Goal: Task Accomplishment & Management: Manage account settings

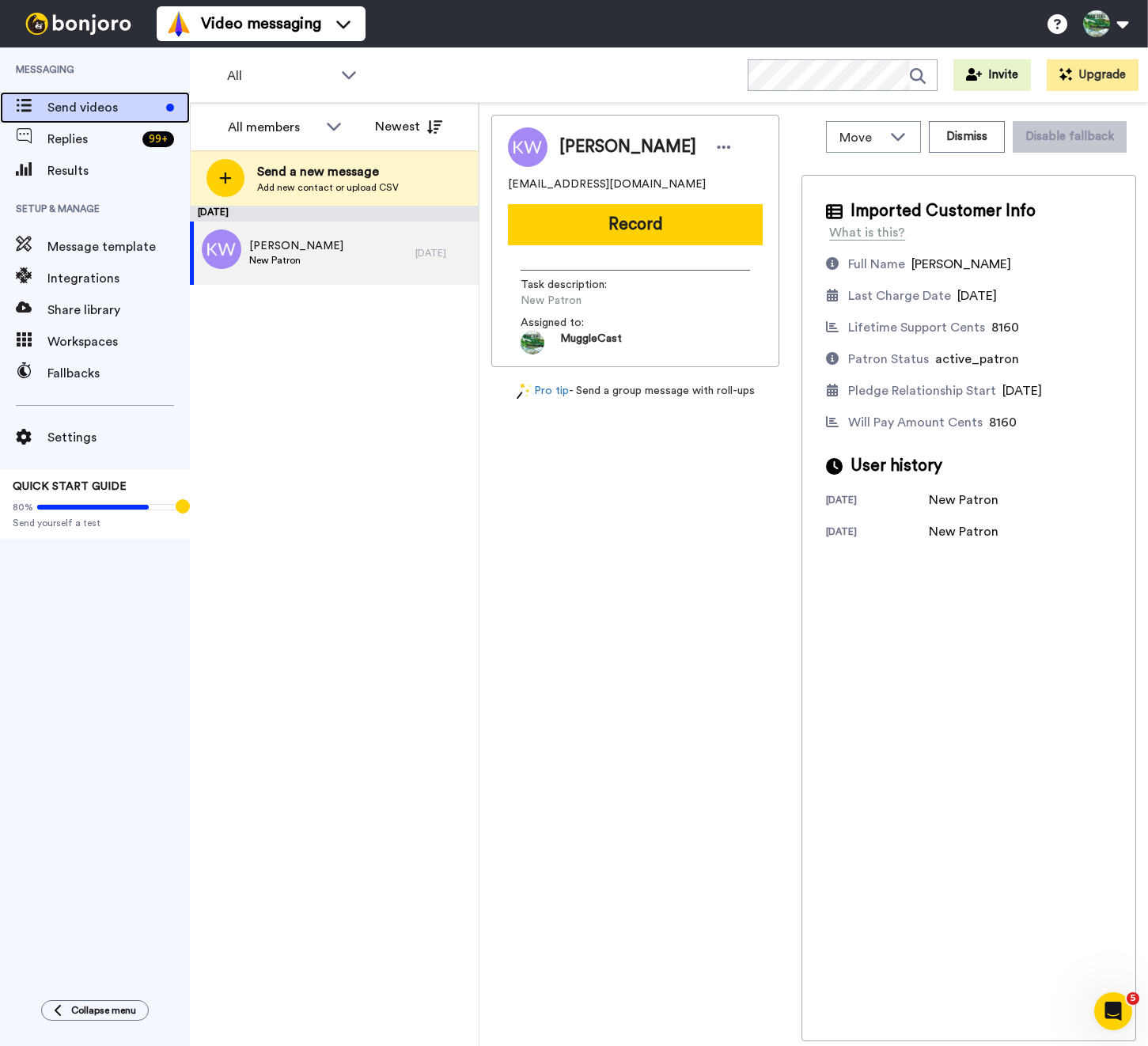
click at [97, 99] on span "Send videos" at bounding box center [103, 107] width 113 height 19
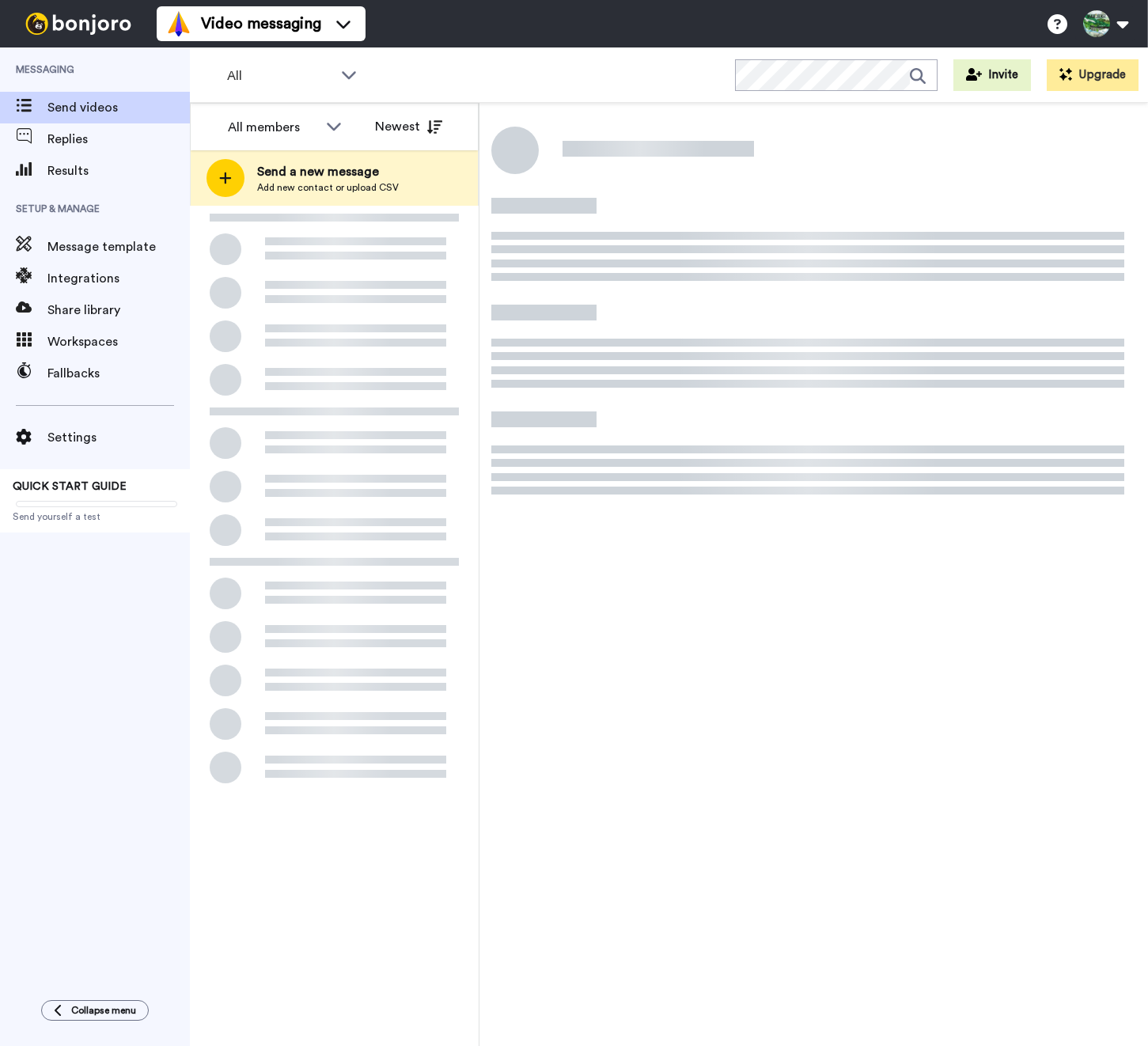
click at [326, 414] on div at bounding box center [334, 505] width 289 height 597
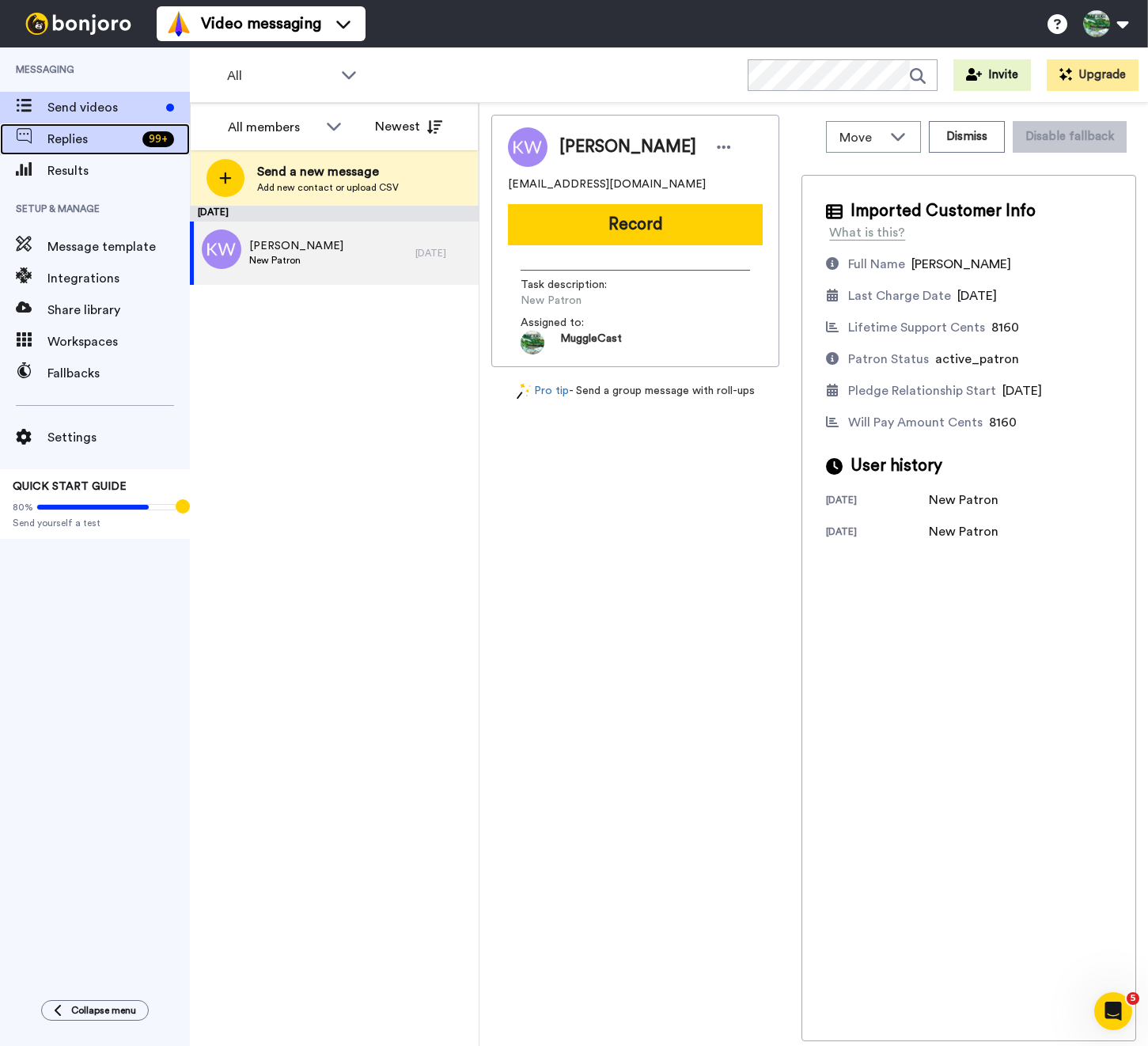
click at [91, 131] on span "Replies" at bounding box center [92, 140] width 89 height 19
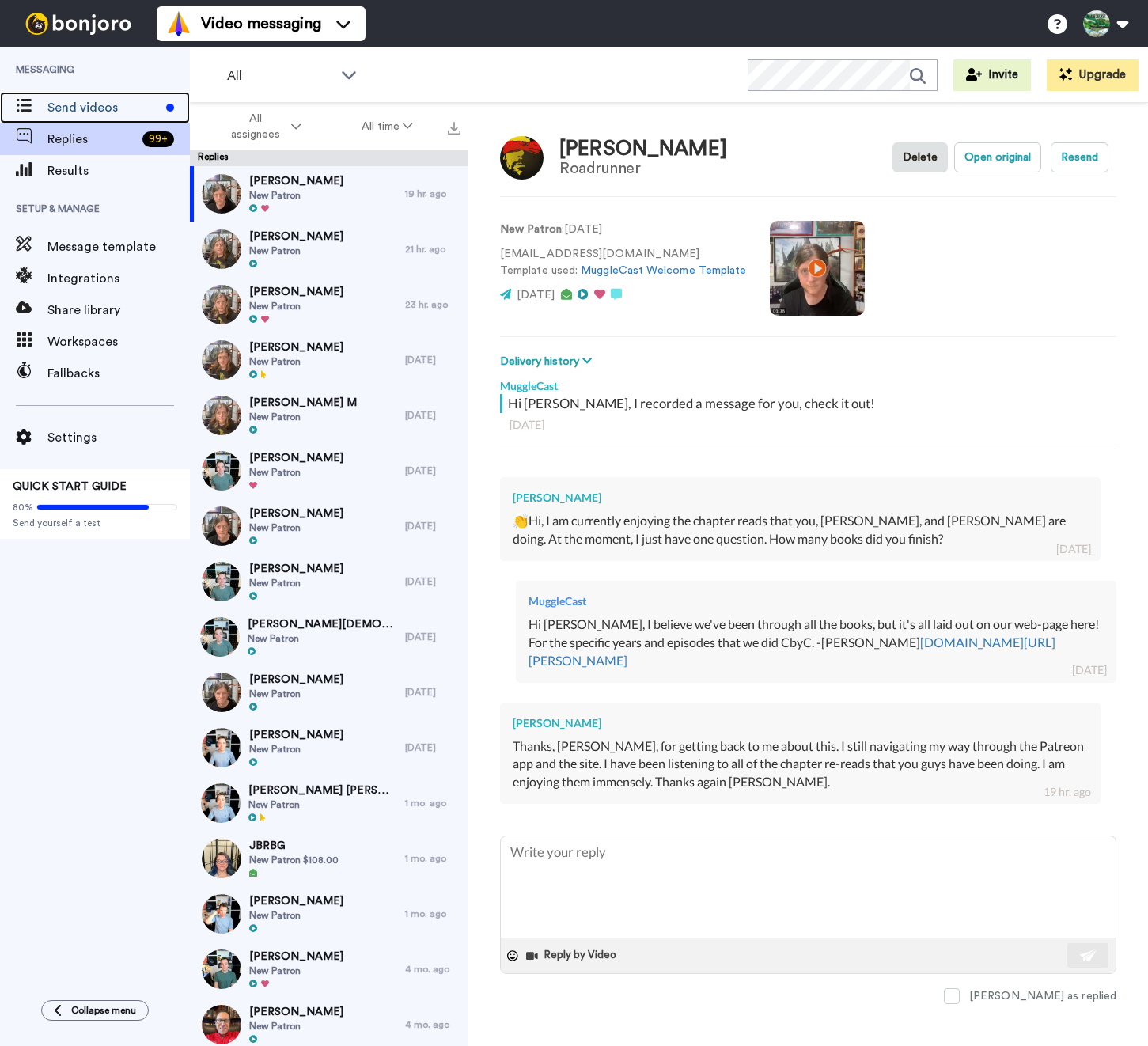
click at [93, 110] on span "Send videos" at bounding box center [103, 107] width 113 height 19
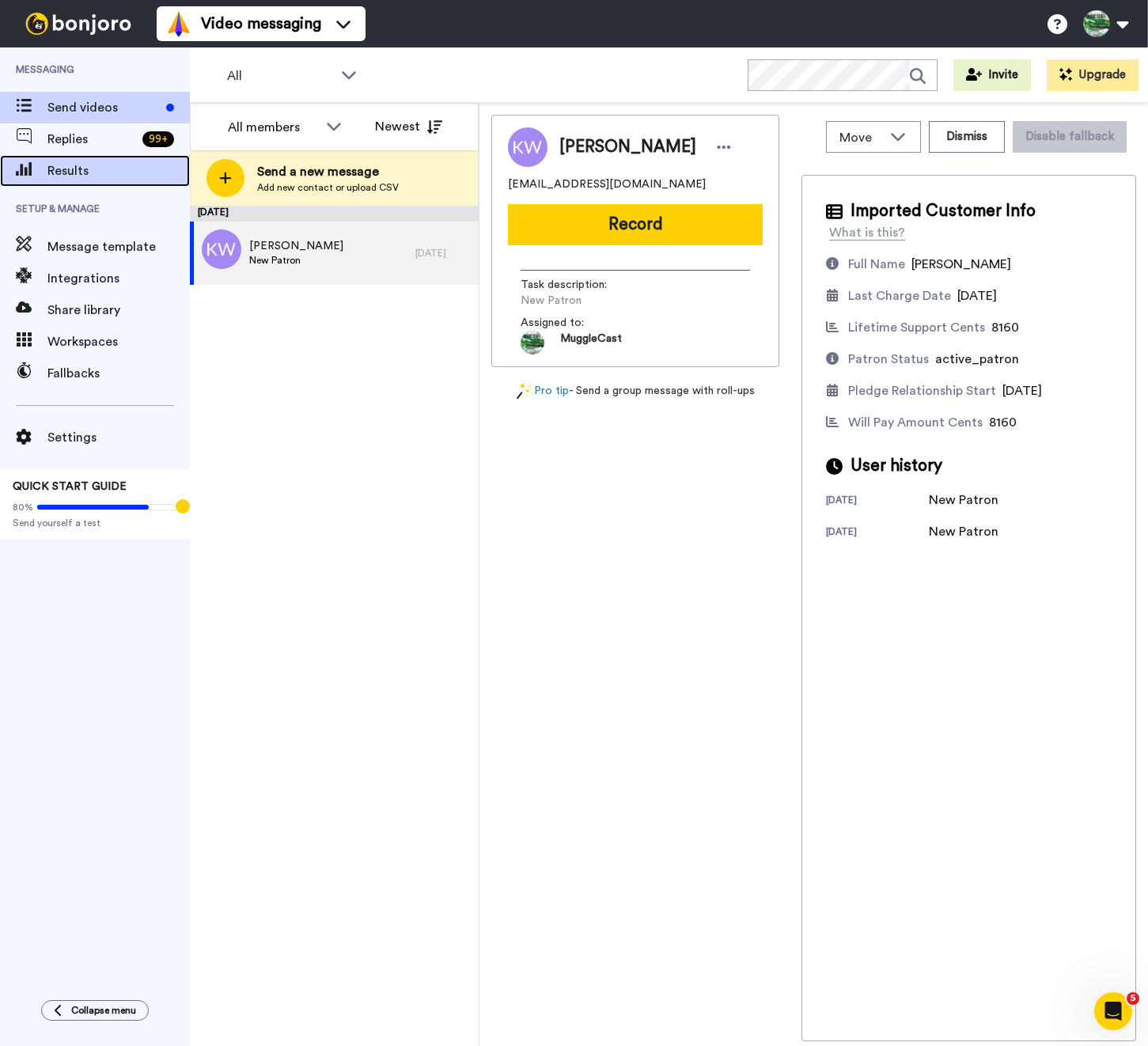
click at [95, 178] on span "Results" at bounding box center [118, 171] width 142 height 19
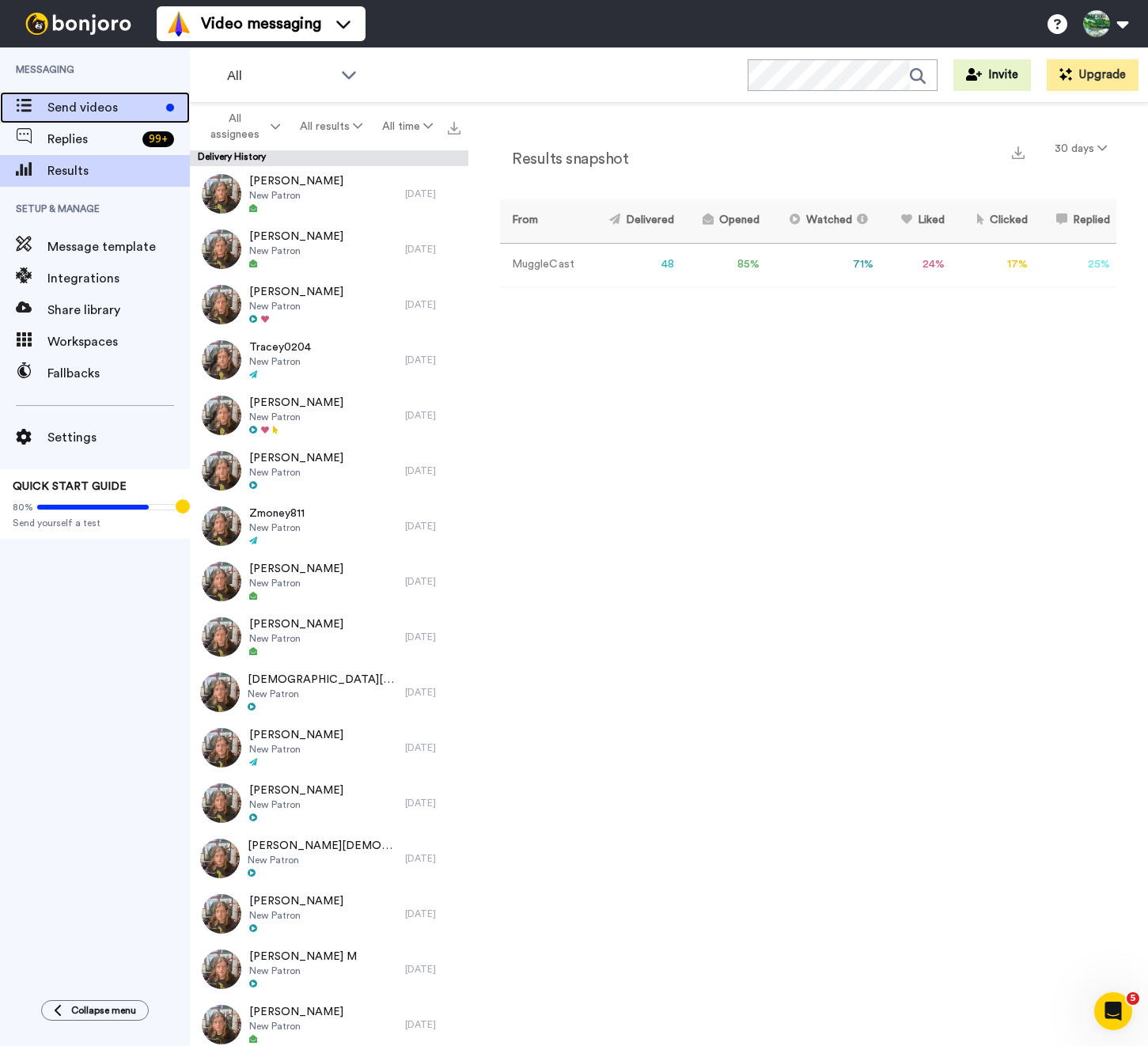
click at [104, 109] on span "Send videos" at bounding box center [103, 107] width 113 height 19
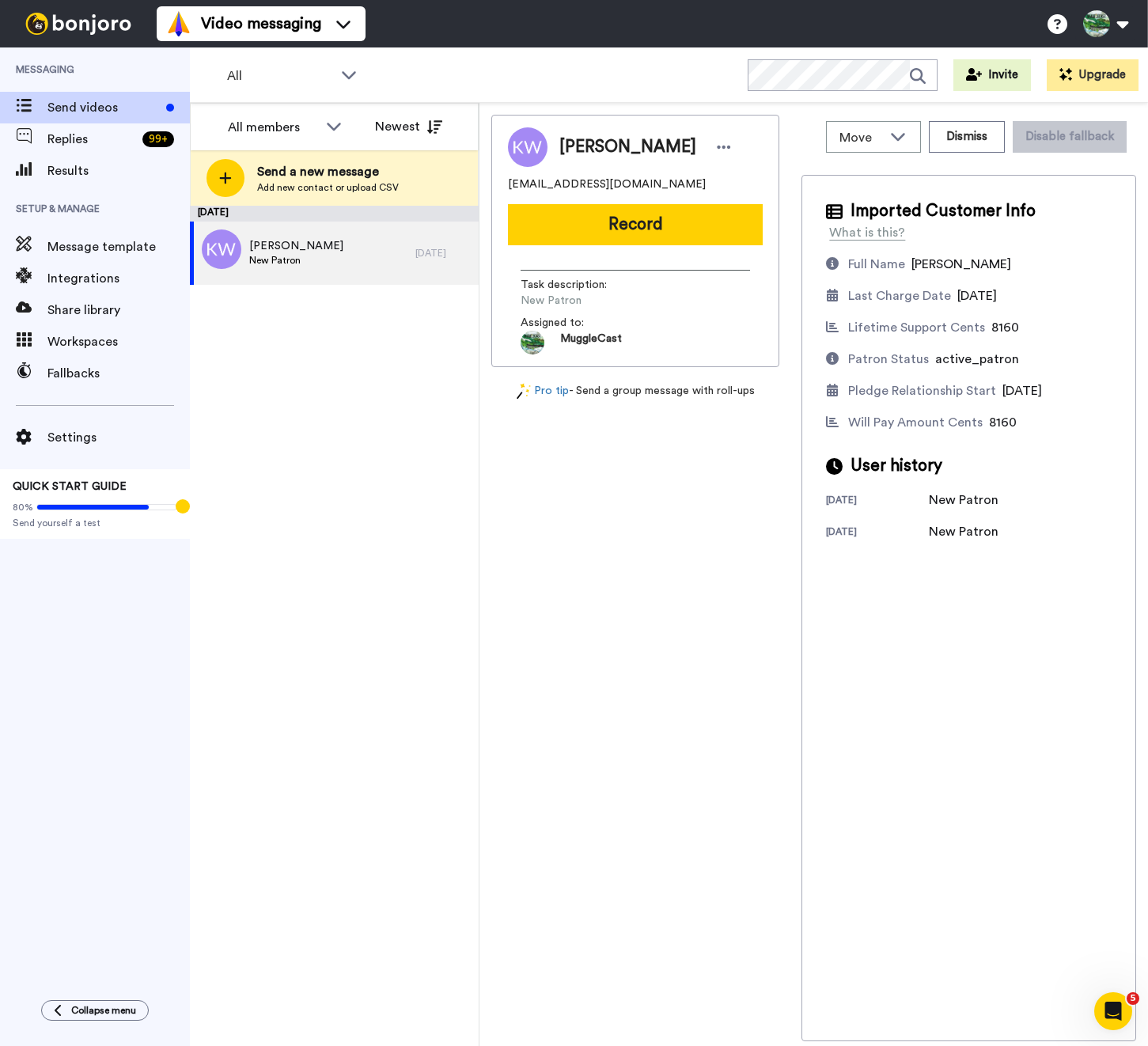
click at [340, 427] on div "October 8 Kelly Walker New Patron 1 day ago" at bounding box center [334, 626] width 289 height 841
click at [551, 461] on div "Kelly Walker kellyeshoff@gmail.com Record Task description : New Patron Assigne…" at bounding box center [636, 577] width 288 height 926
click at [106, 169] on span "Results" at bounding box center [118, 171] width 142 height 19
